Goal: Answer question/provide support: Answer question/provide support

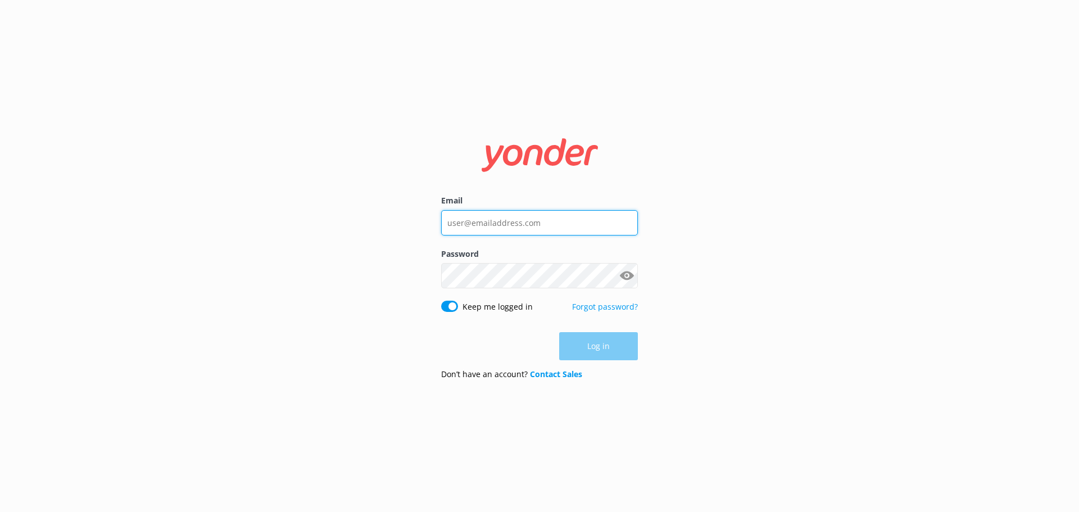
type input "[EMAIL_ADDRESS][DOMAIN_NAME]"
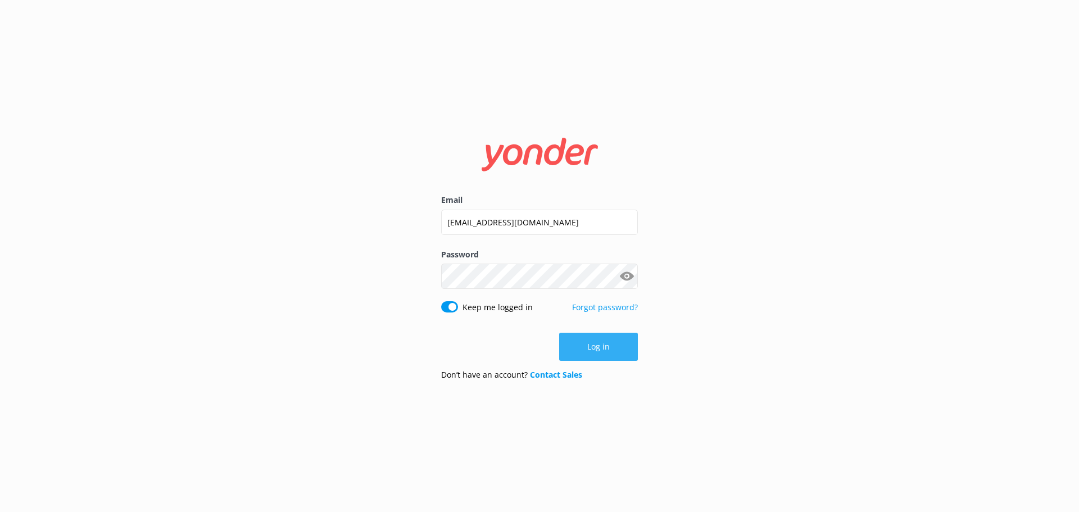
click at [627, 348] on button "Log in" at bounding box center [598, 347] width 79 height 28
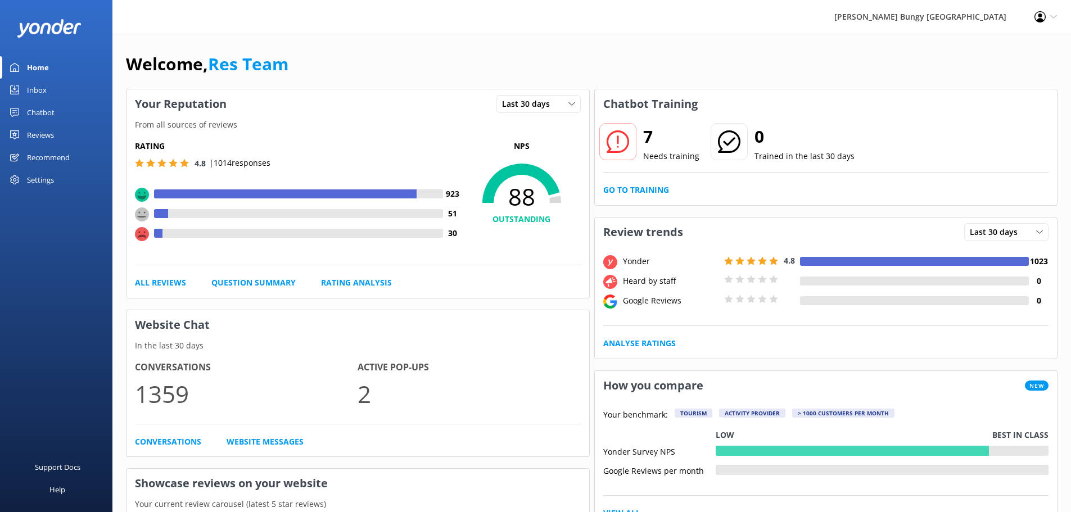
click at [43, 88] on div "Inbox" at bounding box center [37, 90] width 20 height 22
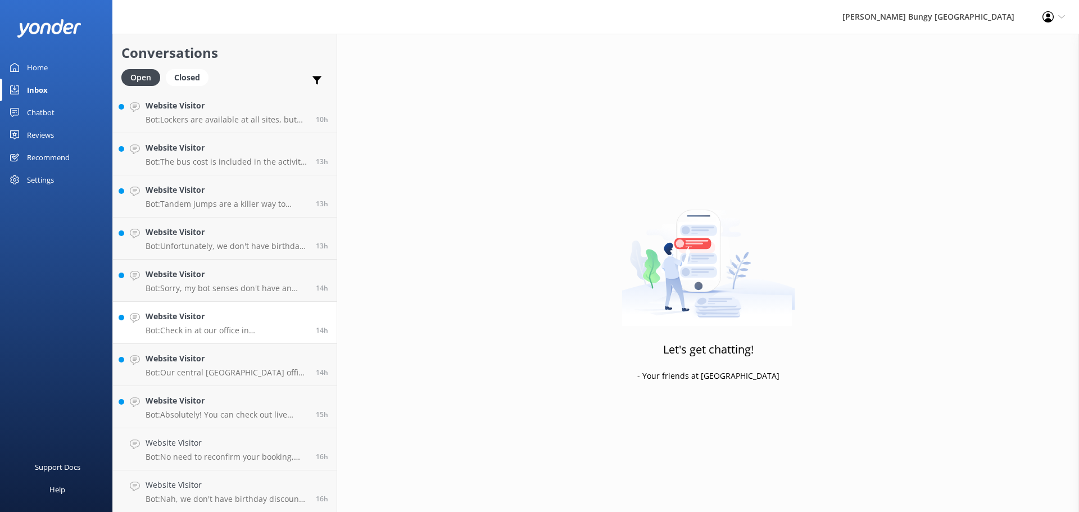
scroll to position [340, 0]
click at [225, 500] on p "Bot: Nah, we don't have birthday discounts or promotions. But hey, check our we…" at bounding box center [227, 499] width 162 height 10
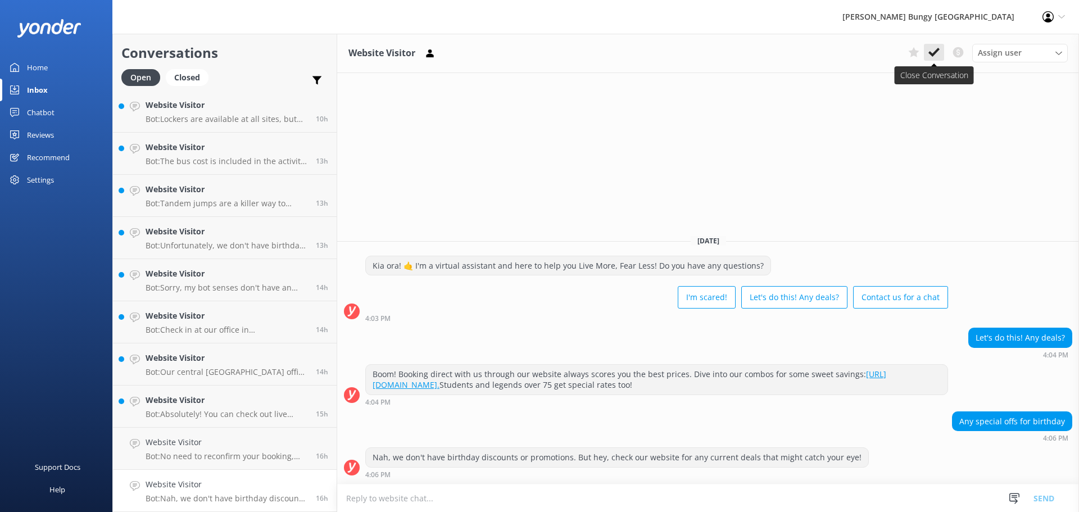
click at [942, 52] on button at bounding box center [934, 52] width 20 height 17
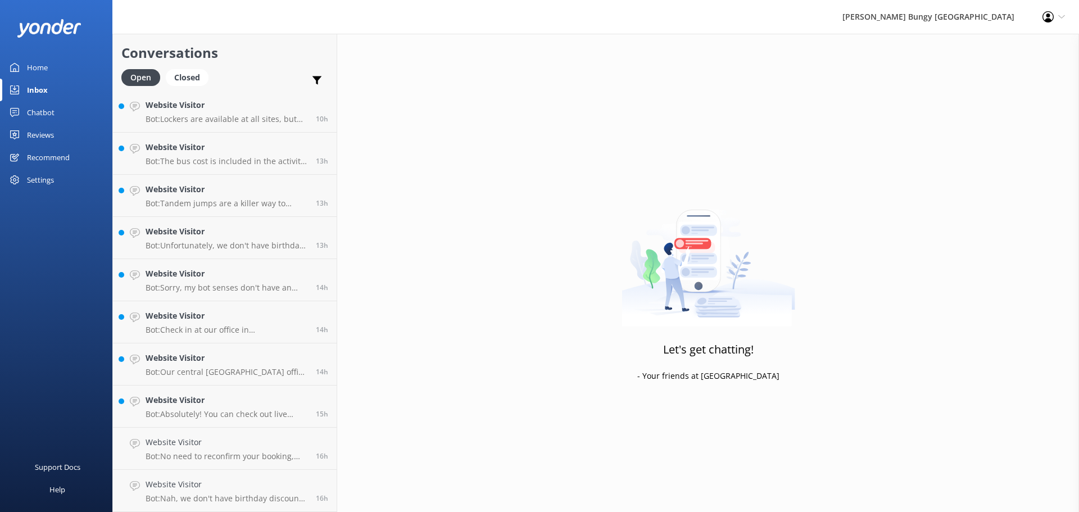
scroll to position [297, 0]
click at [229, 500] on p "Bot: No need to reconfirm your booking, but if you want to double-check, give u…" at bounding box center [227, 499] width 162 height 10
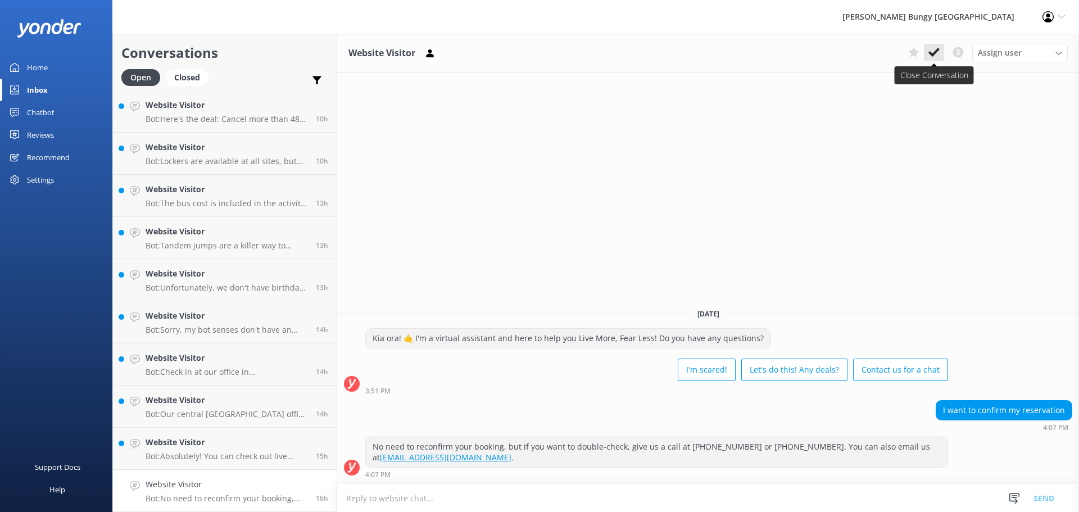
click at [936, 51] on use at bounding box center [934, 52] width 11 height 9
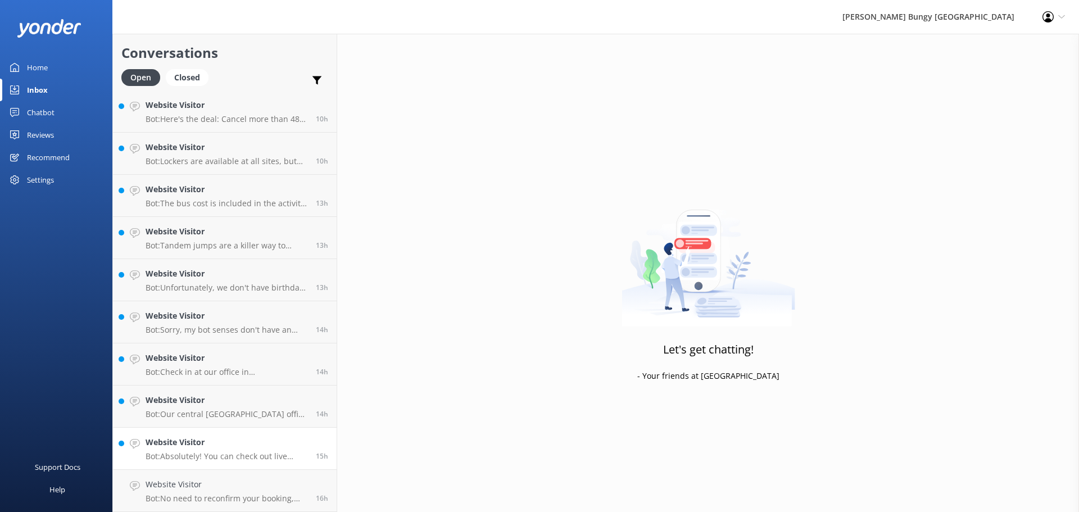
scroll to position [255, 0]
click at [235, 493] on div "Website Visitor Bot: Absolutely! You can check out live availability and book a…" at bounding box center [227, 490] width 162 height 25
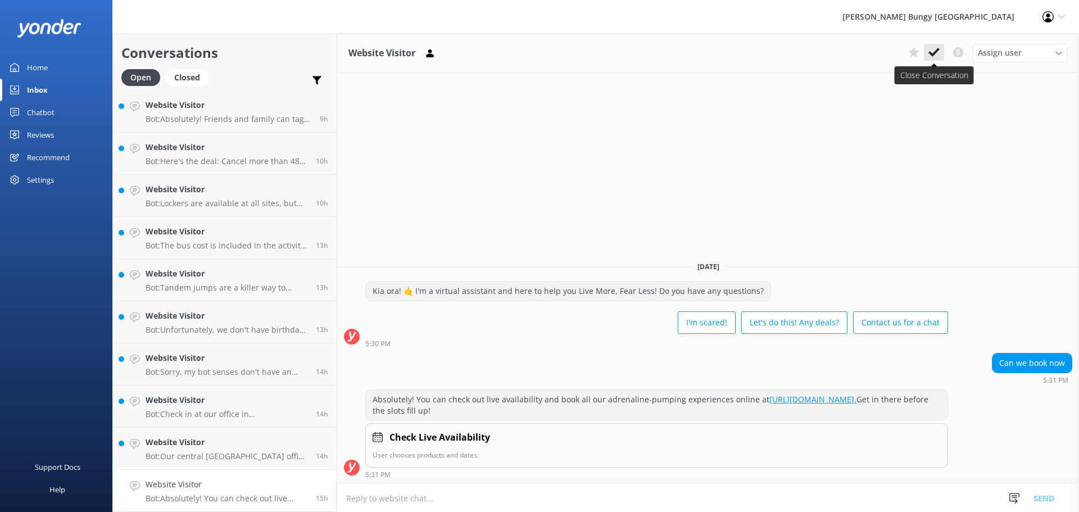
click at [940, 51] on button at bounding box center [934, 52] width 20 height 17
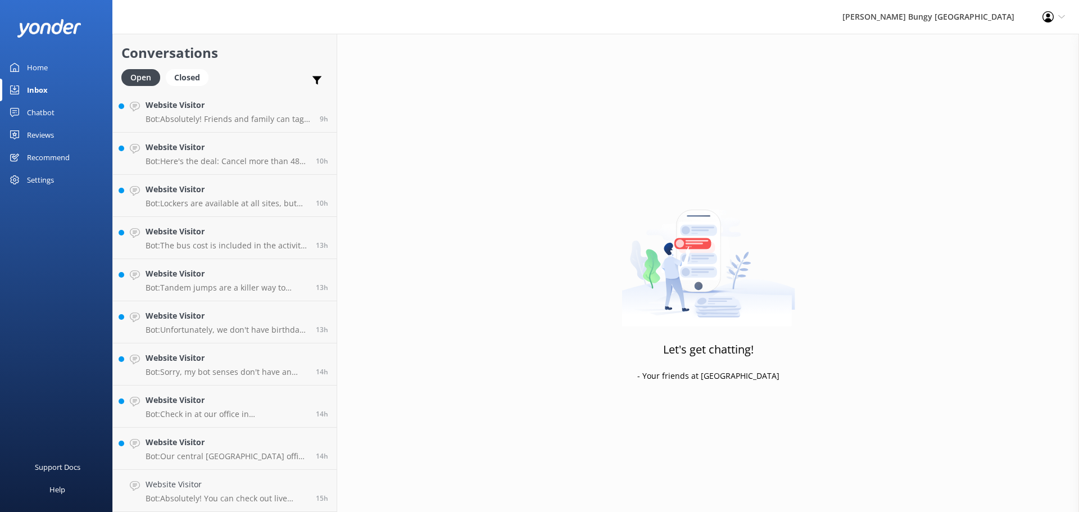
scroll to position [213, 0]
click at [224, 488] on h4 "Website Visitor" at bounding box center [227, 484] width 162 height 12
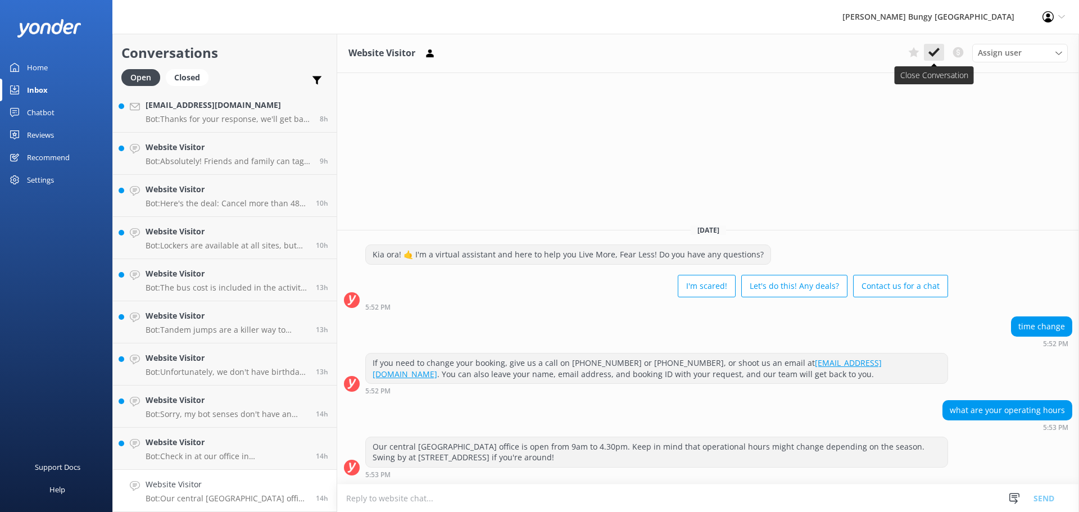
click at [934, 57] on icon at bounding box center [934, 52] width 11 height 11
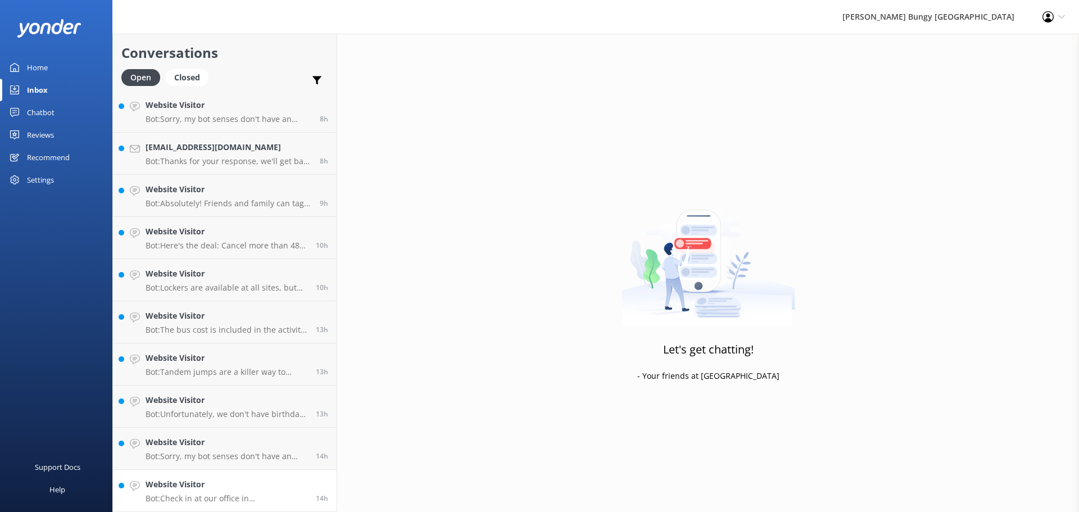
scroll to position [171, 0]
click at [215, 497] on p "Bot: Check in at our office in [GEOGRAPHIC_DATA], located at [STREET_ADDRESS] O…" at bounding box center [227, 499] width 162 height 10
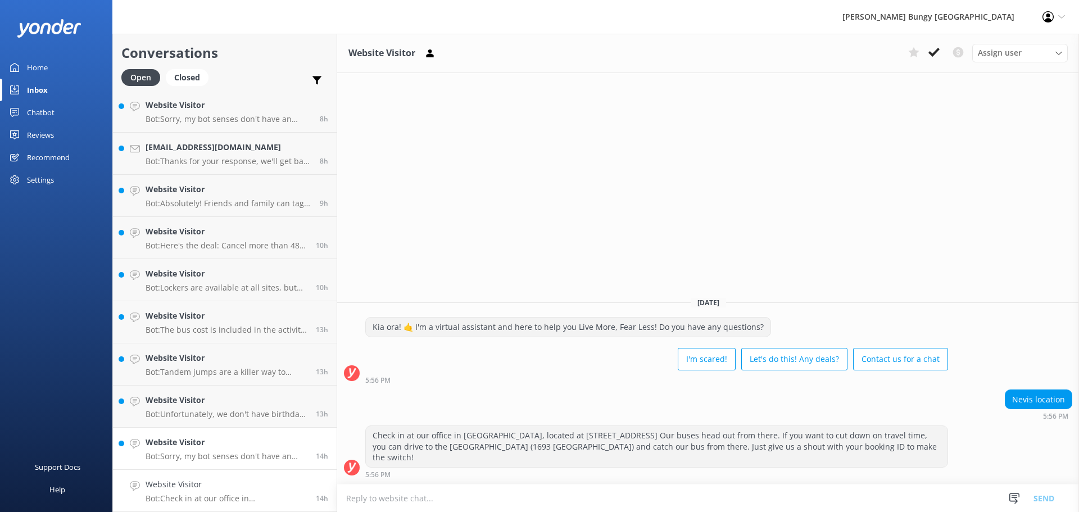
click at [241, 459] on p "Bot: Sorry, my bot senses don't have an answer for that, please try and rephras…" at bounding box center [227, 456] width 162 height 10
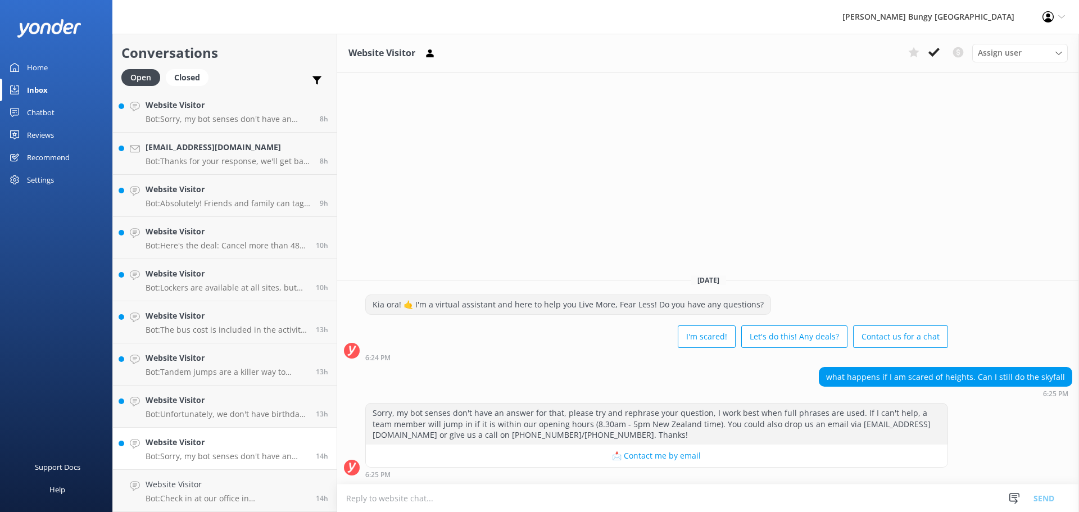
scroll to position [2, 0]
click at [772, 499] on textarea at bounding box center [708, 499] width 742 height 28
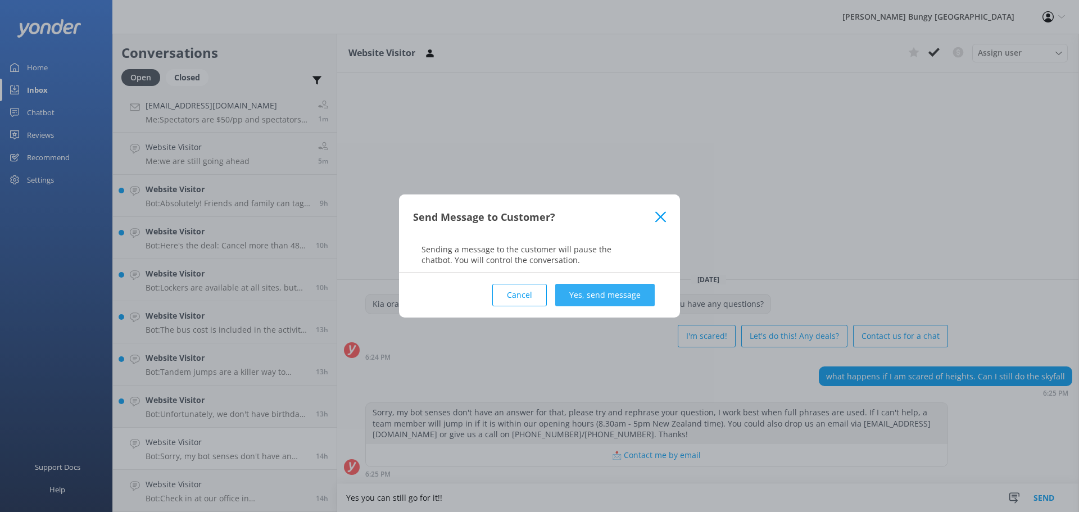
type textarea "Yes you can still go for it!!"
click at [581, 296] on button "Yes, send message" at bounding box center [604, 295] width 99 height 22
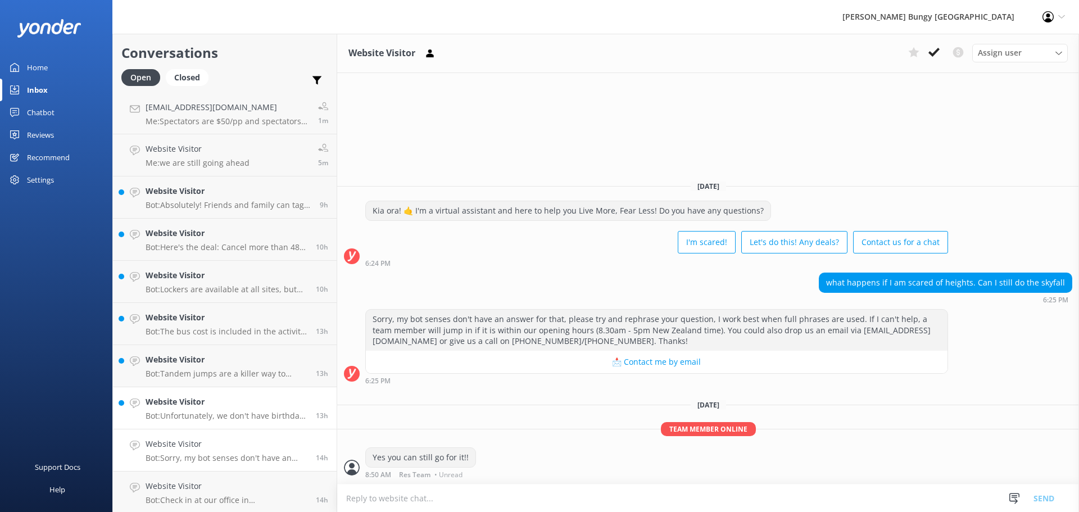
scroll to position [0, 0]
click at [266, 451] on div "Website Visitor Bot: Sorry, my bot senses don't have an answer for that, please…" at bounding box center [227, 450] width 162 height 25
click at [939, 47] on icon at bounding box center [934, 52] width 11 height 11
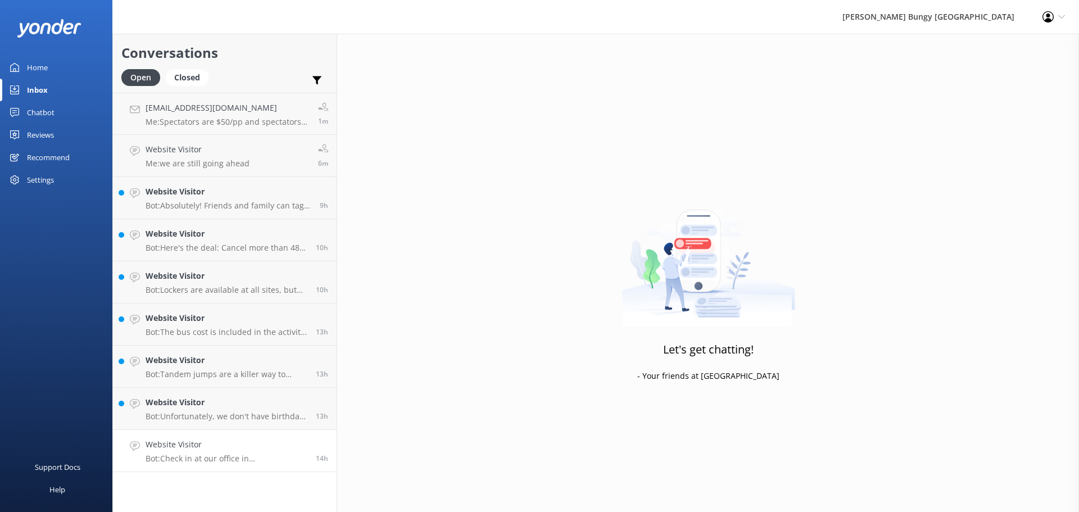
click at [227, 454] on p "Bot: Check in at our office in [GEOGRAPHIC_DATA], located at [STREET_ADDRESS] O…" at bounding box center [227, 459] width 162 height 10
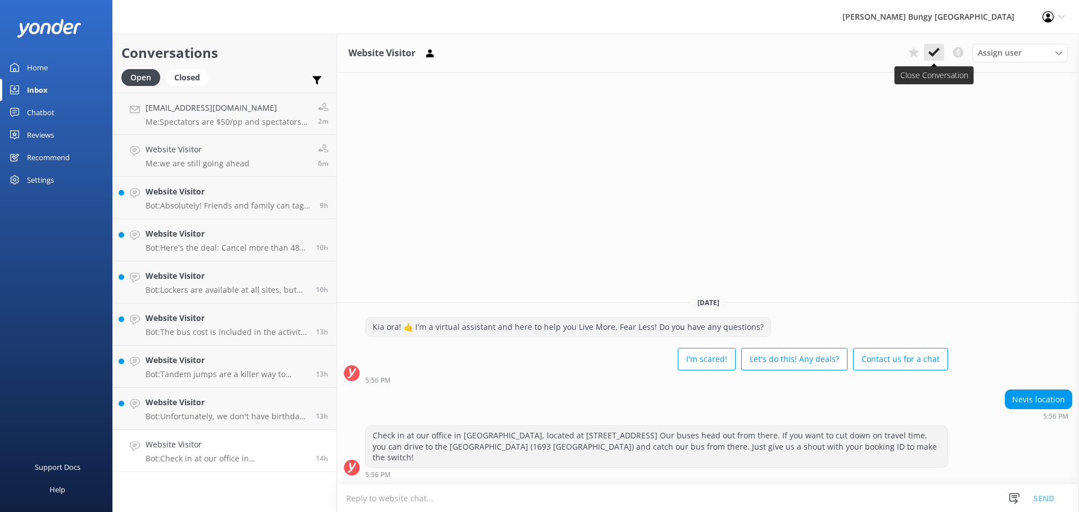
click at [935, 53] on use at bounding box center [934, 52] width 11 height 9
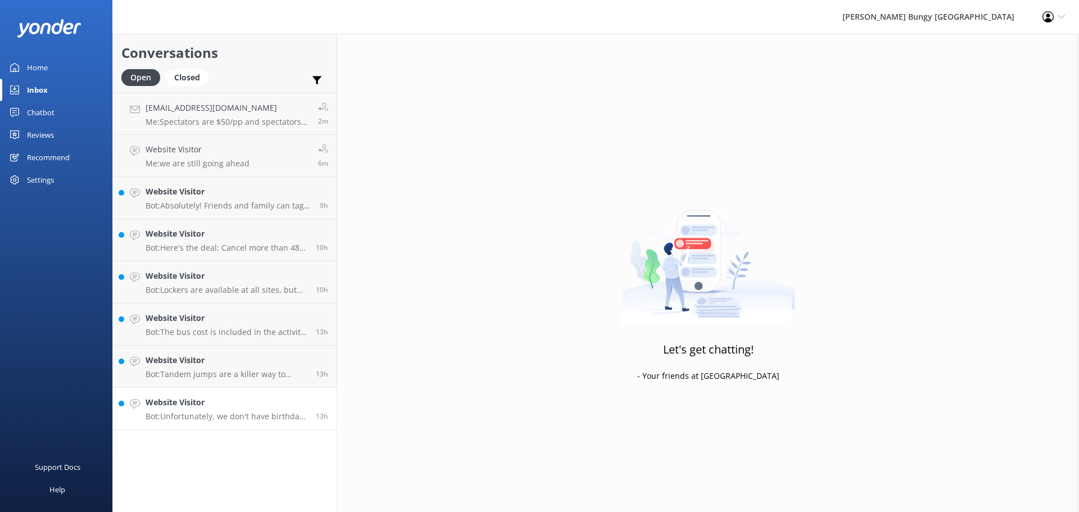
click at [260, 405] on h4 "Website Visitor" at bounding box center [227, 402] width 162 height 12
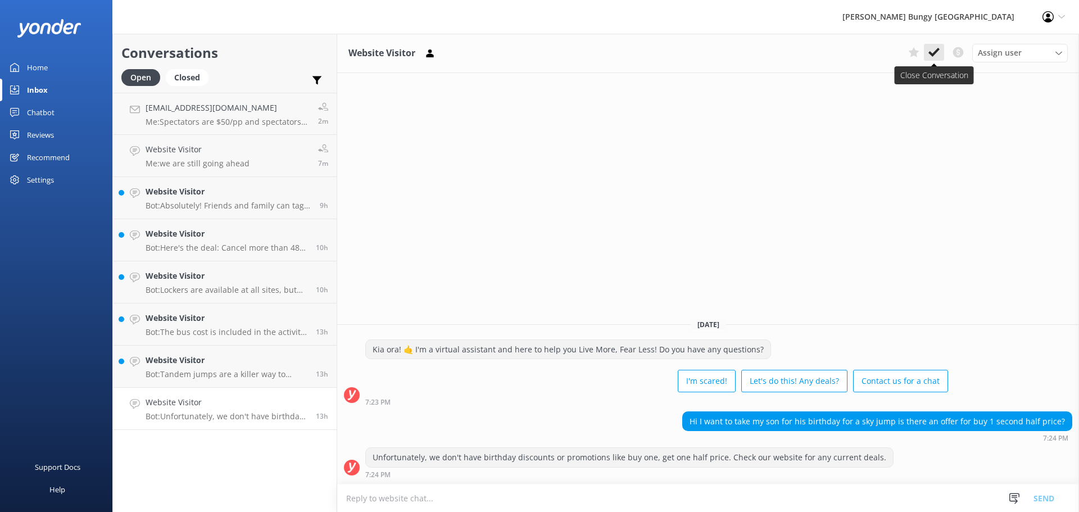
click at [930, 55] on use at bounding box center [934, 52] width 11 height 9
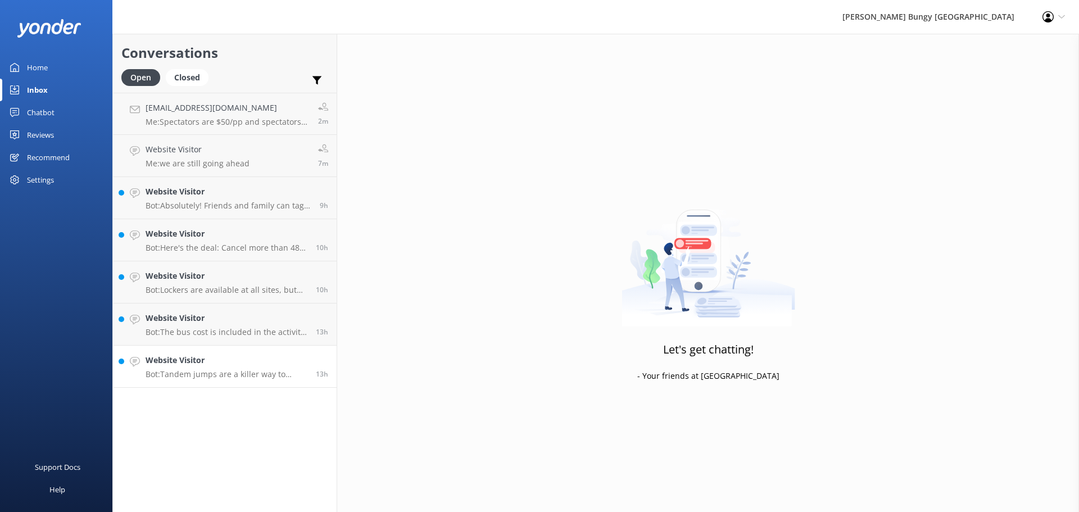
click at [256, 370] on p "Bot: Tandem jumps are a killer way to share the thrill! You can tandem bungy at…" at bounding box center [227, 374] width 162 height 10
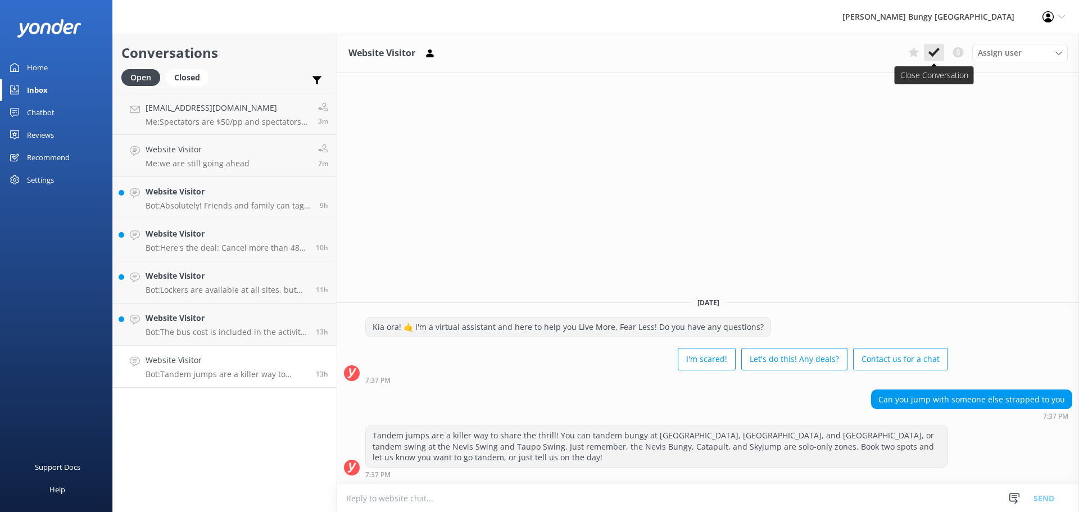
click at [932, 52] on icon at bounding box center [934, 52] width 11 height 11
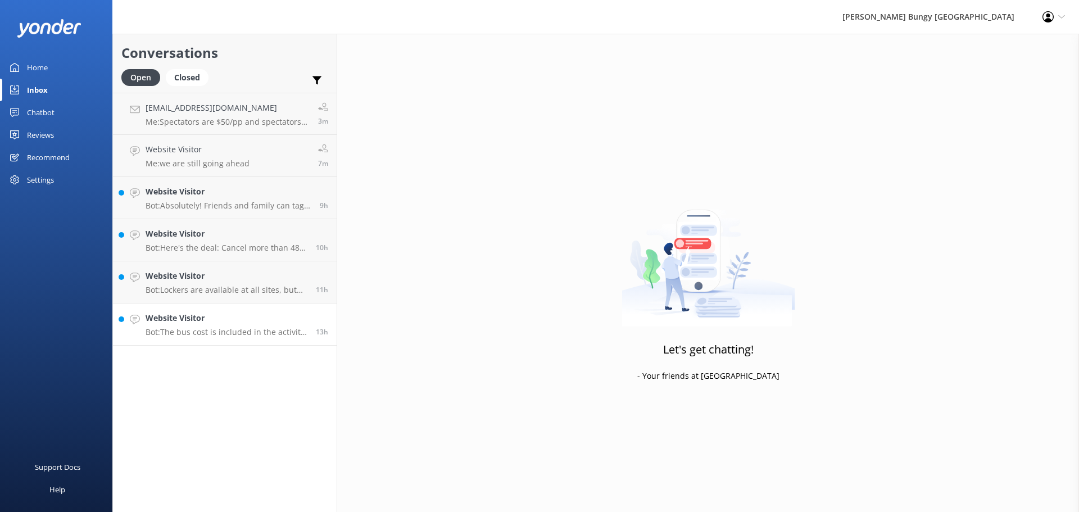
click at [235, 340] on link "Website Visitor Bot: The bus cost is included in the activity price, and it's f…" at bounding box center [225, 325] width 224 height 42
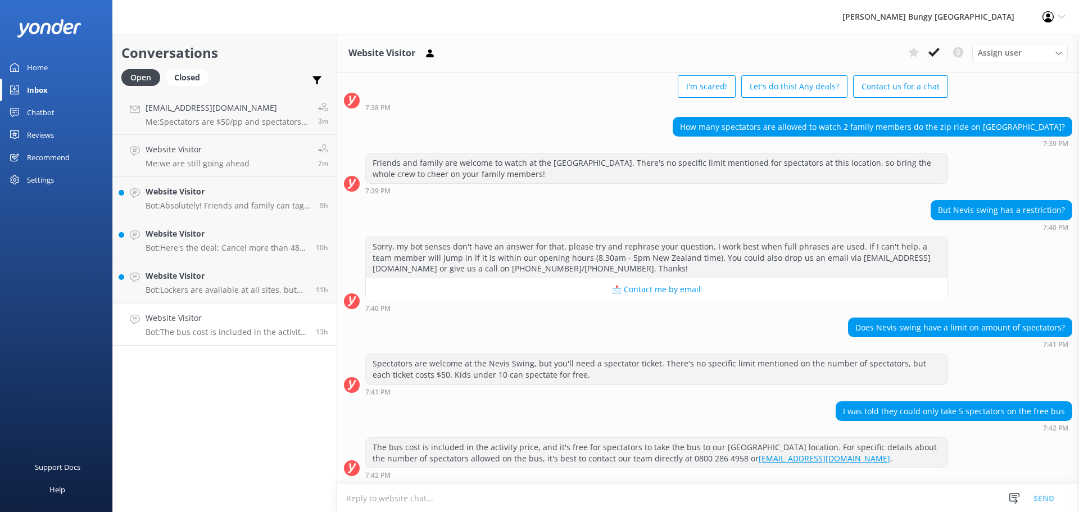
scroll to position [58, 0]
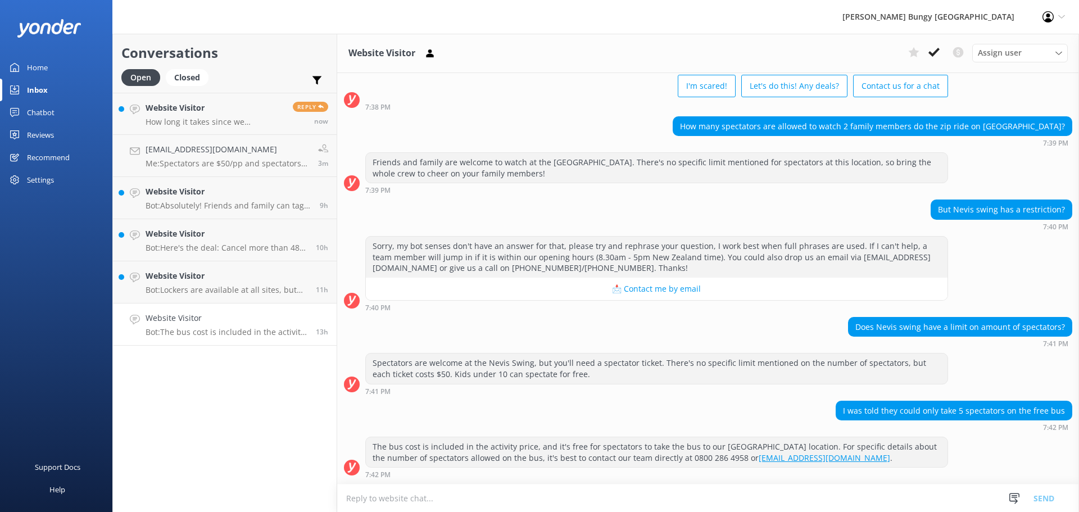
click at [517, 501] on textarea at bounding box center [708, 499] width 742 height 28
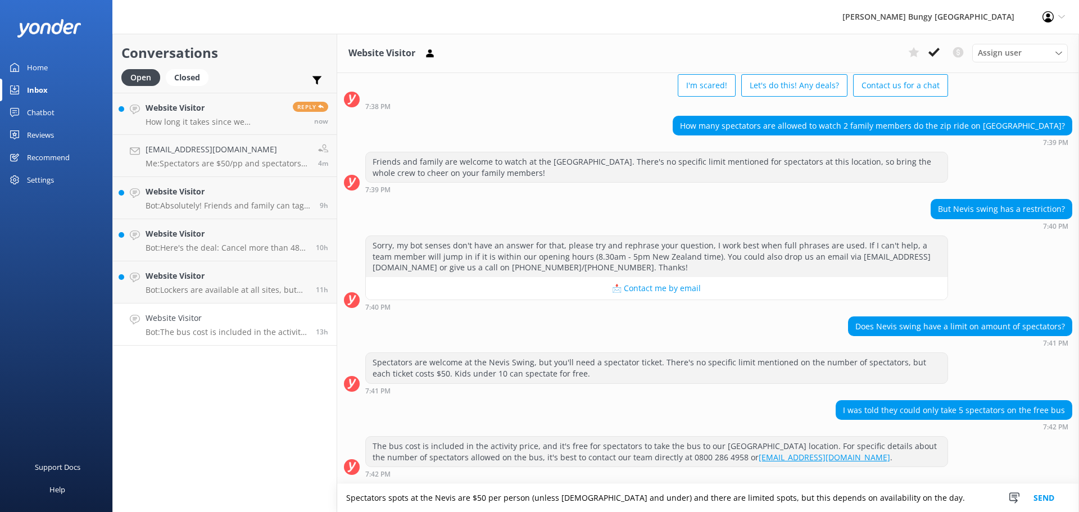
type textarea "Spectators spots at the Nevis are $50 per person (unless [DEMOGRAPHIC_DATA] and…"
click at [1049, 500] on button "Send" at bounding box center [1044, 498] width 42 height 28
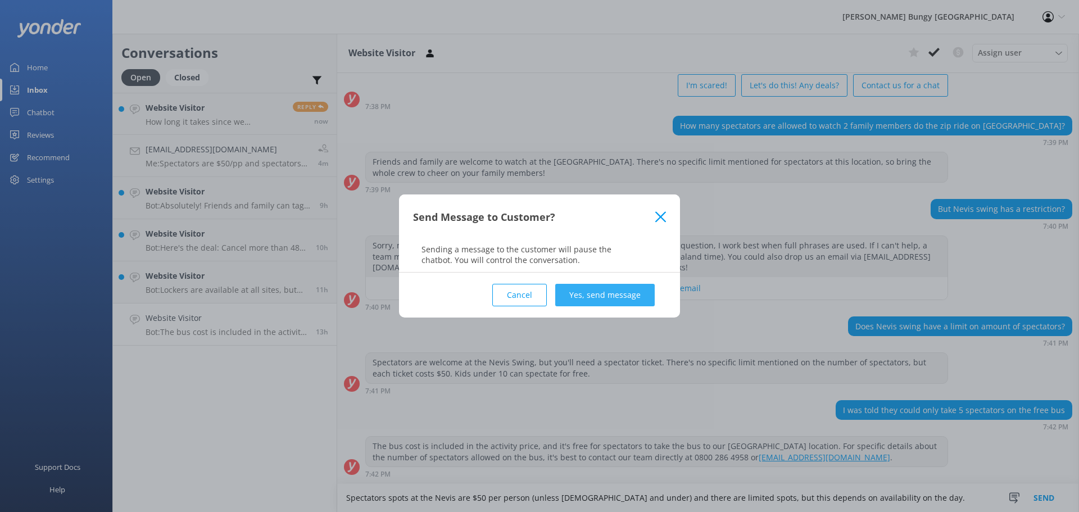
click at [630, 298] on button "Yes, send message" at bounding box center [604, 295] width 99 height 22
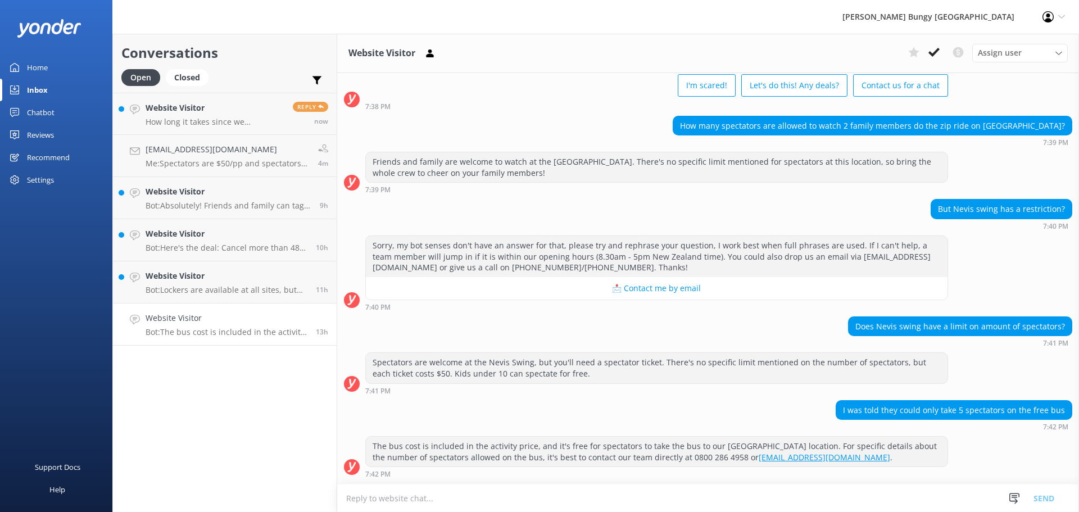
scroll to position [152, 0]
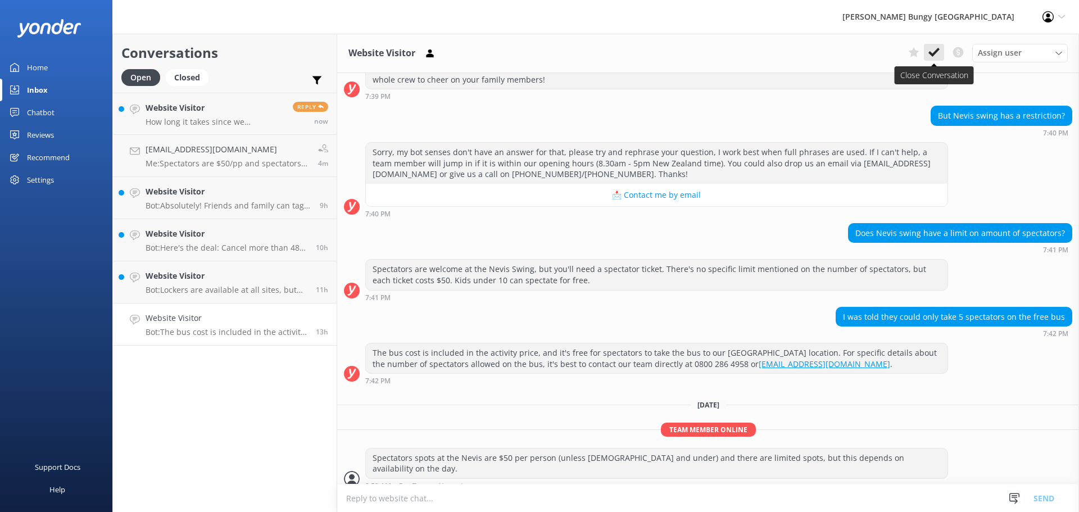
click at [933, 57] on icon at bounding box center [934, 52] width 11 height 11
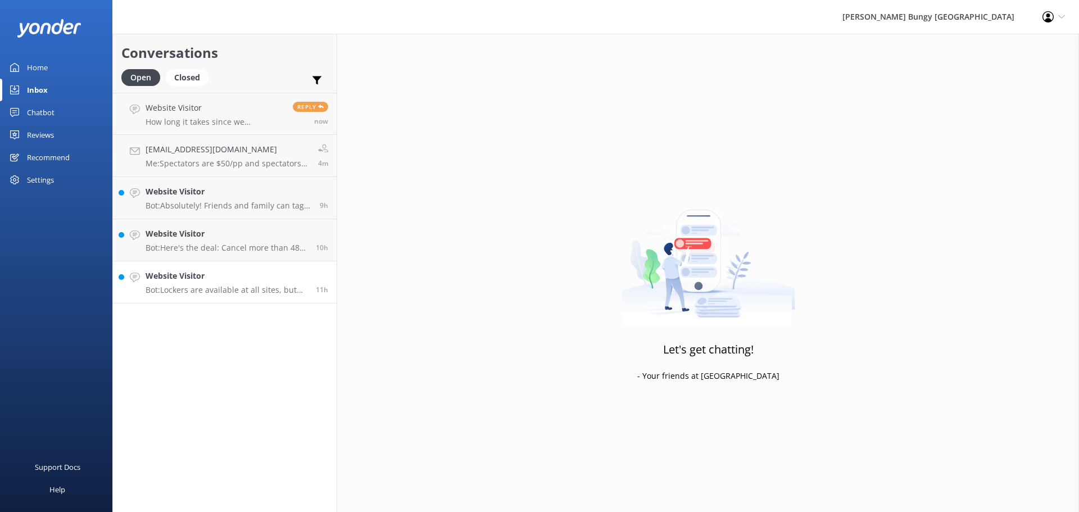
click at [245, 293] on p "Bot: Lockers are available at all sites, but the knowledge base doesn't specify…" at bounding box center [227, 290] width 162 height 10
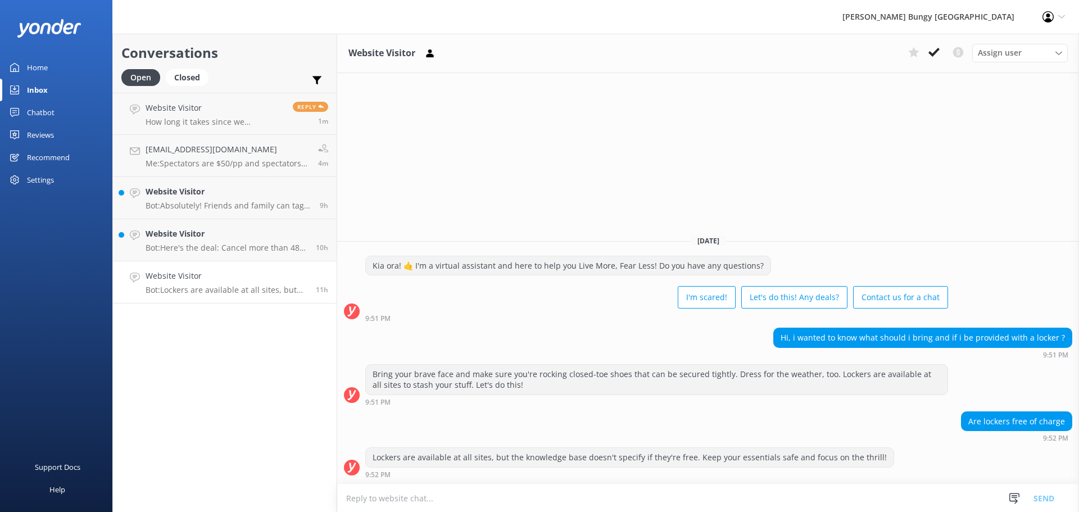
click at [258, 347] on div "Conversations Open Closed Important Converted Assigned to me Unassigned Website…" at bounding box center [224, 273] width 225 height 478
drag, startPoint x: 492, startPoint y: 460, endPoint x: 686, endPoint y: 463, distance: 193.9
click at [686, 463] on div "Lockers are available at all sites, but the knowledge base doesn't specify if t…" at bounding box center [630, 457] width 528 height 19
click at [692, 459] on div "Lockers are available at all sites, but the knowledge base doesn't specify if t…" at bounding box center [630, 457] width 528 height 19
click at [227, 242] on div "Website Visitor Bot: Here's the deal: Cancel more than 48 hours ahead, and you …" at bounding box center [227, 240] width 162 height 25
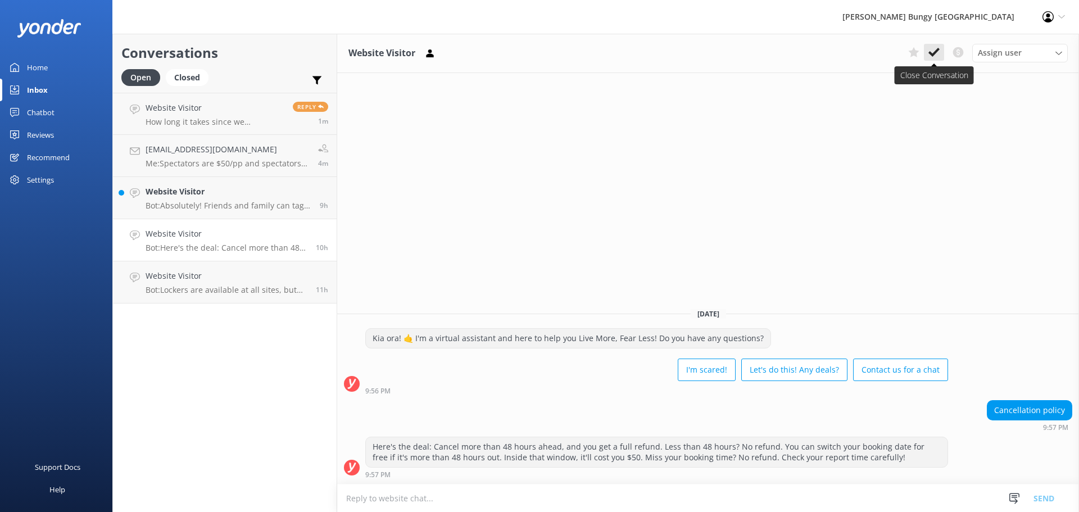
click at [929, 56] on icon at bounding box center [934, 52] width 11 height 11
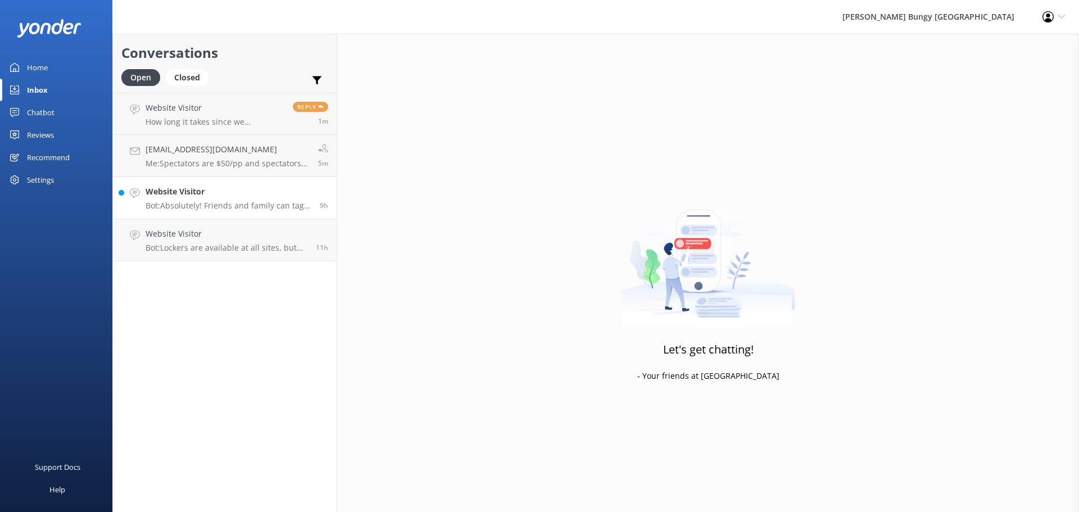
click at [250, 200] on div "Website Visitor Bot: Absolutely! Friends and family can tag along to watch the …" at bounding box center [229, 197] width 166 height 25
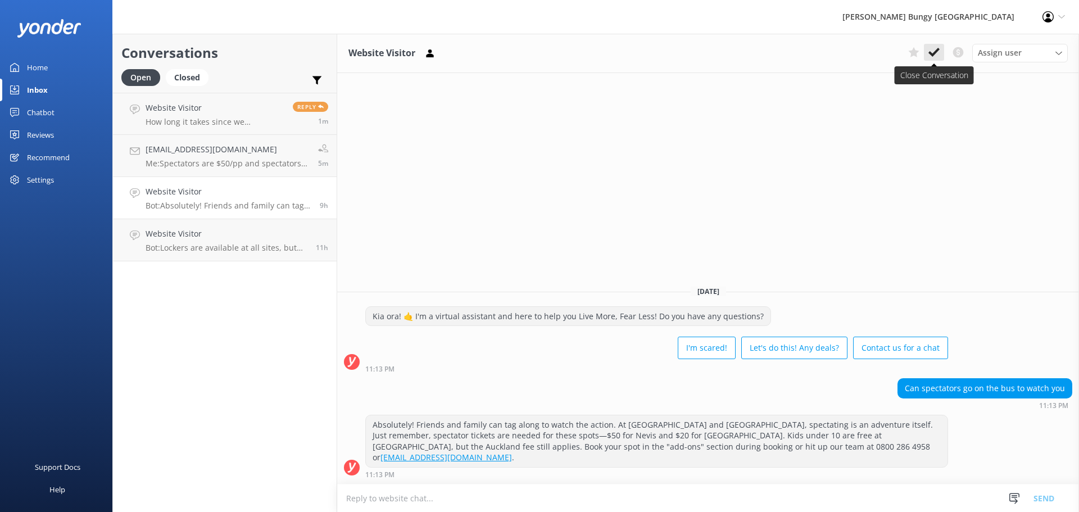
click at [940, 47] on button at bounding box center [934, 52] width 20 height 17
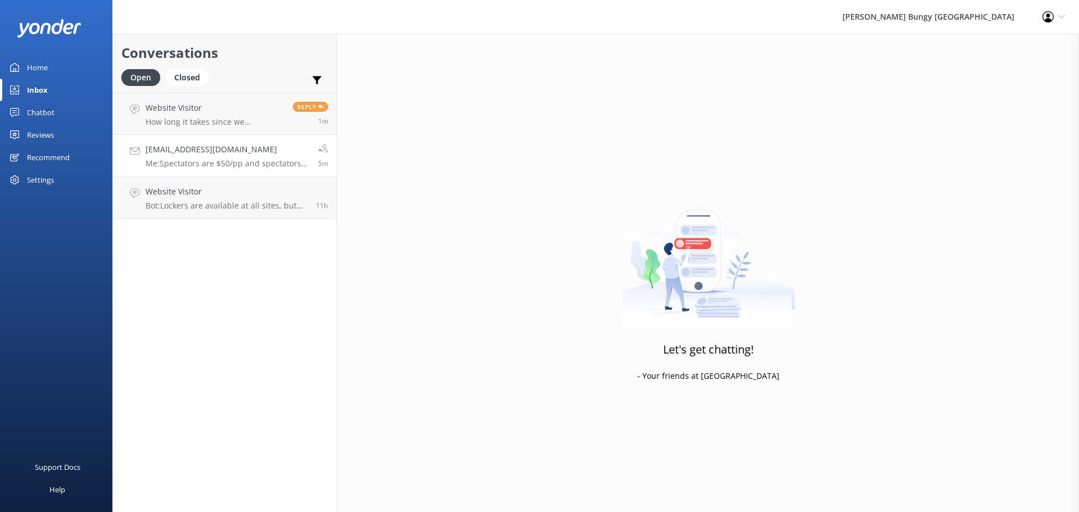
click at [218, 159] on p "Me: Spectators are $50/pp and spectators under 10 are free" at bounding box center [228, 164] width 164 height 10
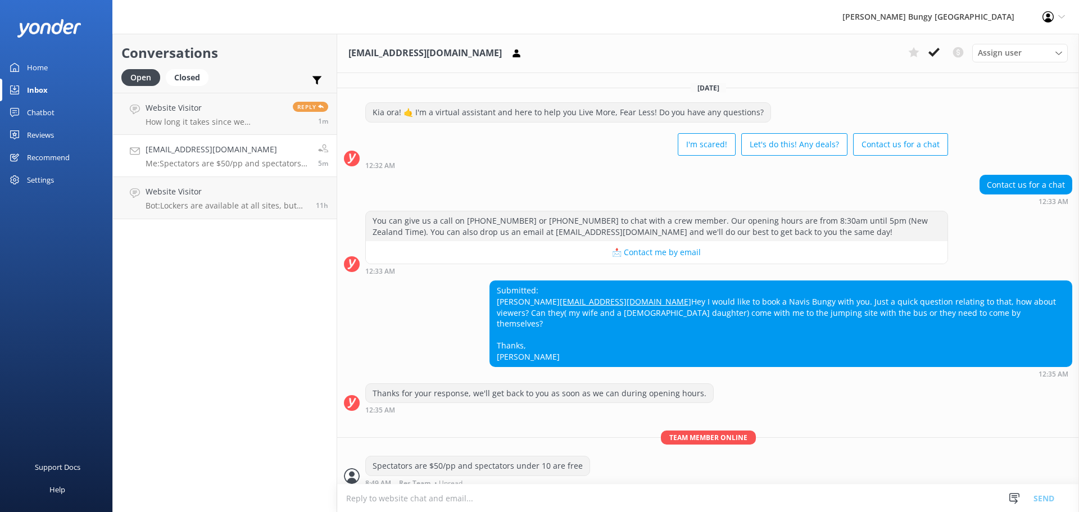
scroll to position [44, 0]
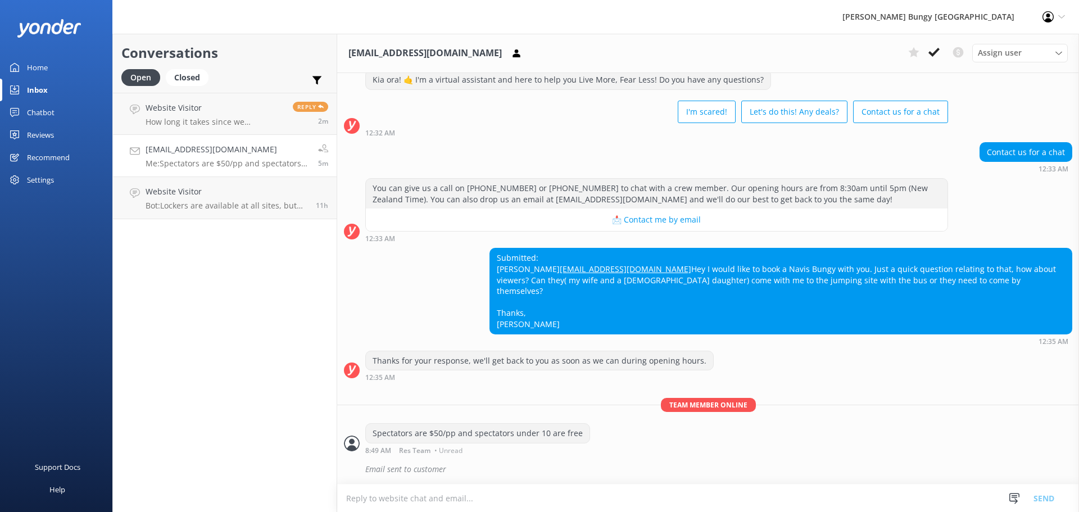
click at [236, 159] on p "Me: Spectators are $50/pp and spectators under 10 are free" at bounding box center [228, 164] width 164 height 10
click at [209, 120] on p "How long it takes since we registered to the bus until we’re back? Can we park …" at bounding box center [215, 122] width 139 height 10
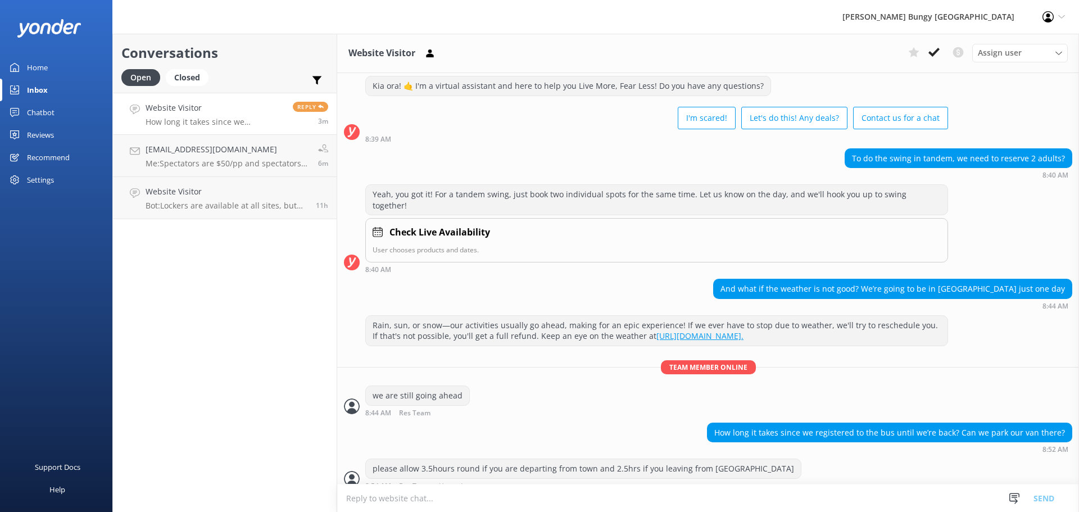
scroll to position [53, 0]
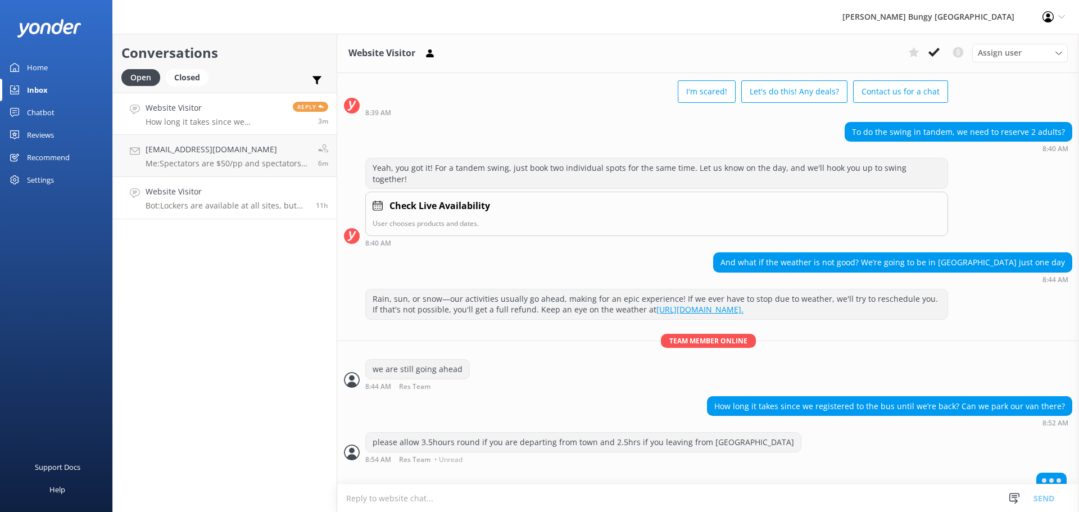
click at [210, 203] on p "Bot: Lockers are available at all sites, but the knowledge base doesn't specify…" at bounding box center [227, 206] width 162 height 10
